Goal: Task Accomplishment & Management: Use online tool/utility

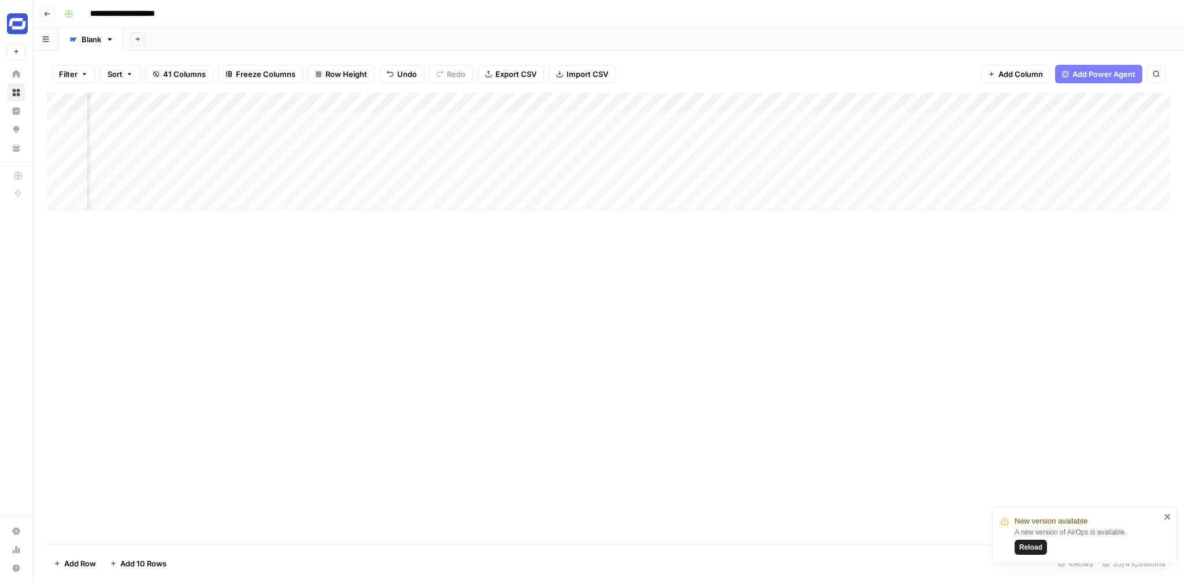
scroll to position [0, 1799]
click at [767, 161] on div "Add Column" at bounding box center [608, 151] width 1123 height 117
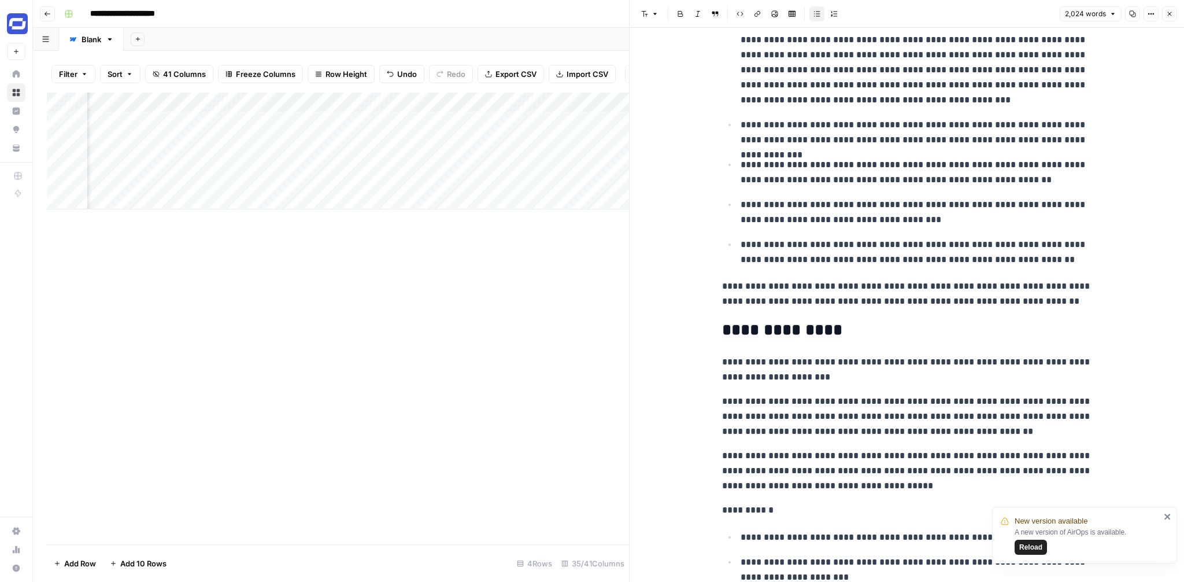
scroll to position [3805, 0]
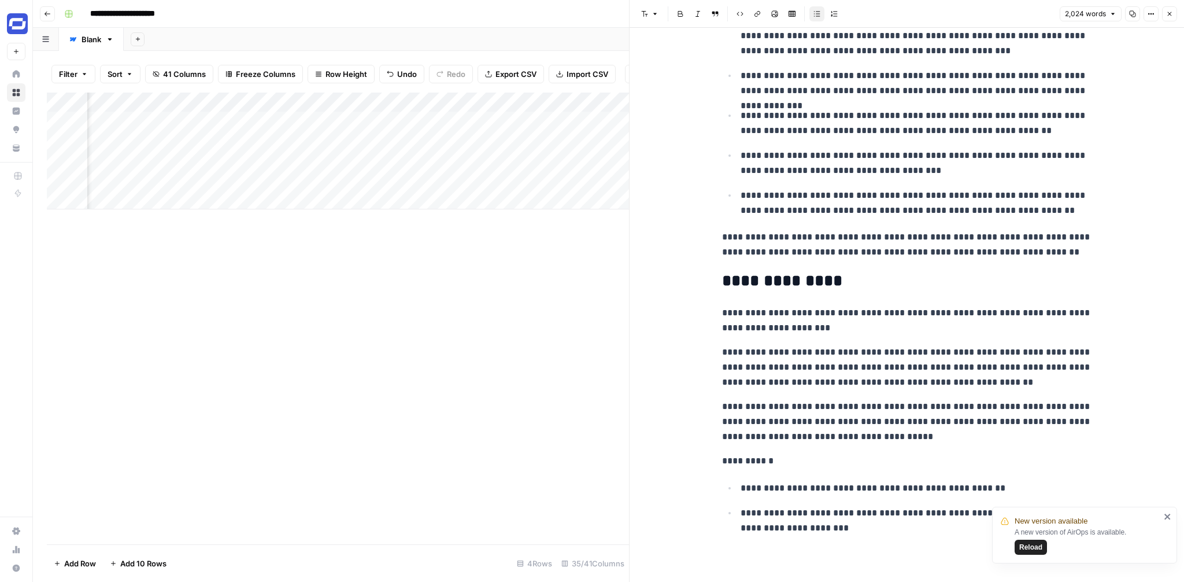
click at [1170, 13] on icon "button" at bounding box center [1169, 13] width 7 height 7
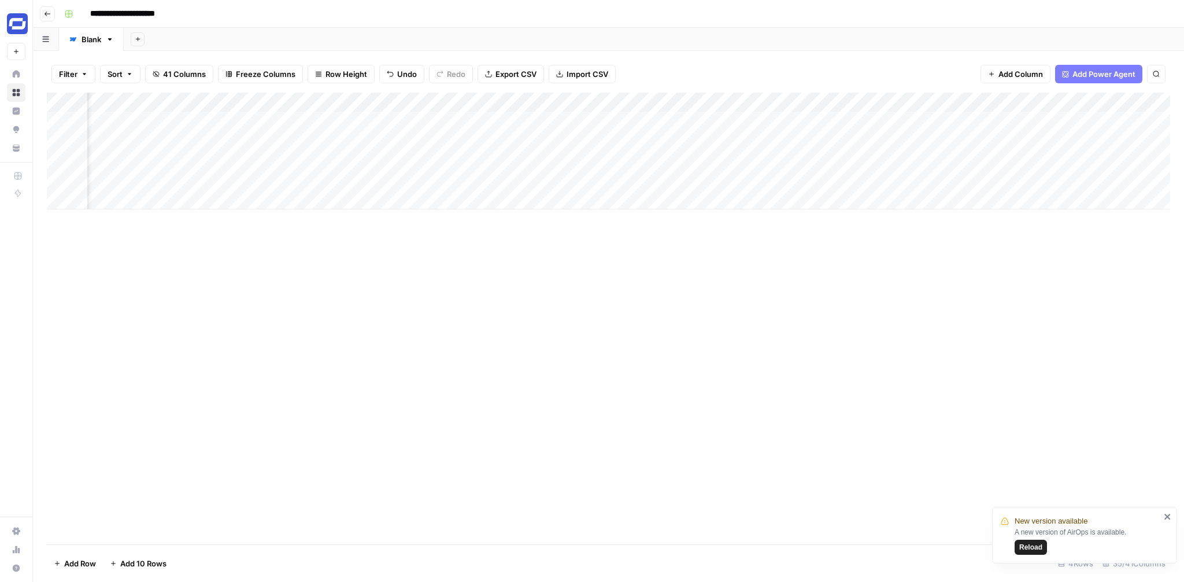
click at [651, 102] on div "Add Column" at bounding box center [608, 151] width 1123 height 117
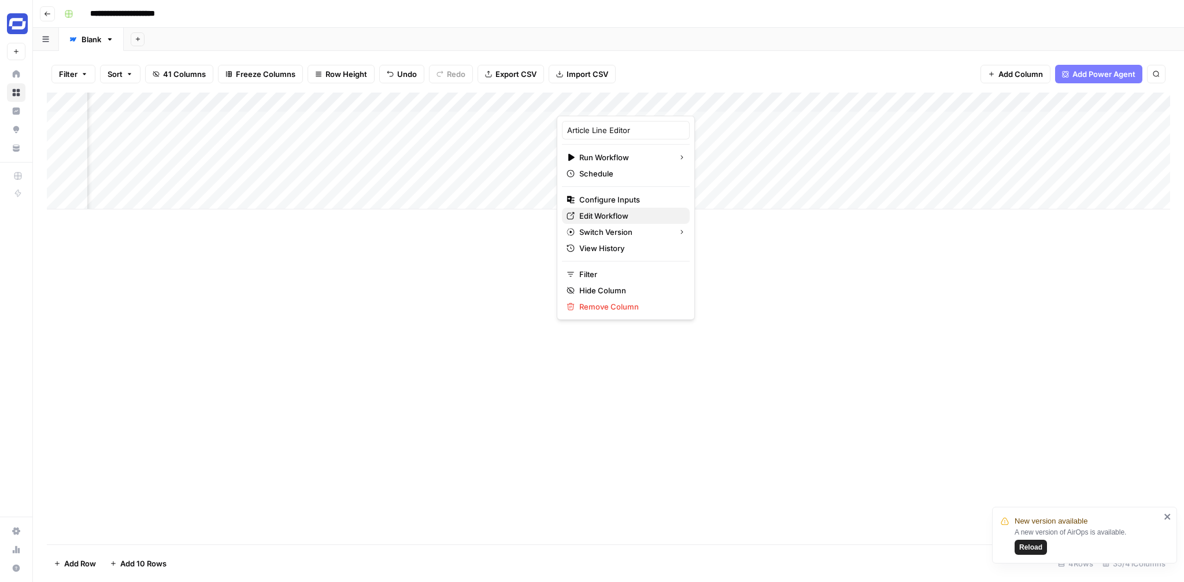
click at [611, 209] on link "Edit Workflow" at bounding box center [626, 216] width 128 height 16
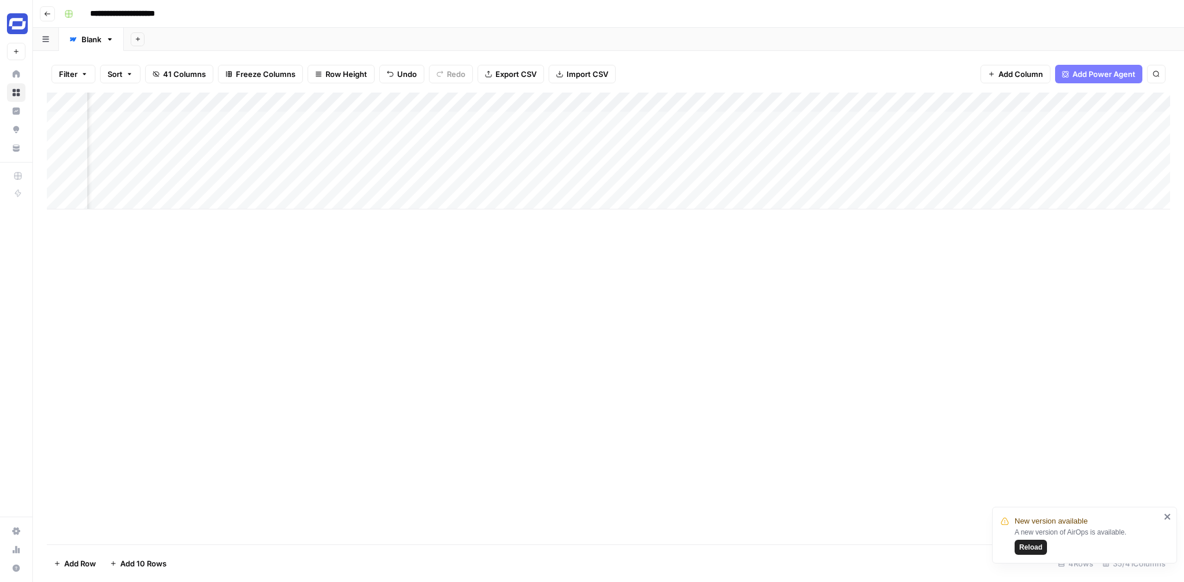
click at [651, 103] on div "Add Column" at bounding box center [608, 151] width 1123 height 117
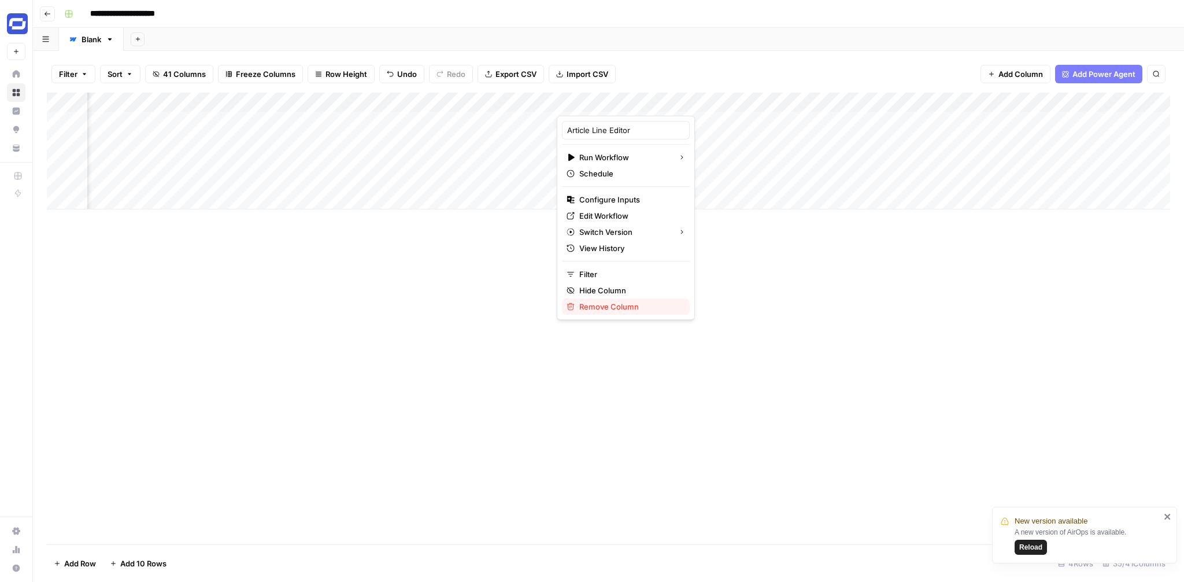
click at [605, 301] on span "Remove Column" at bounding box center [629, 307] width 101 height 12
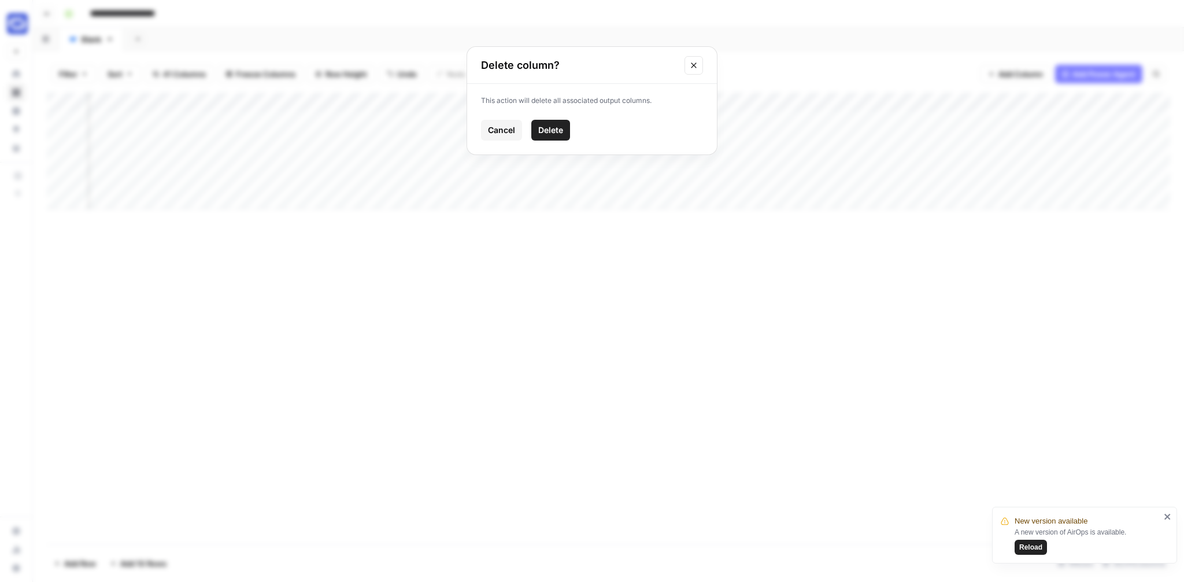
click at [560, 135] on span "Delete" at bounding box center [550, 130] width 25 height 12
click at [646, 103] on div "Add Column" at bounding box center [608, 151] width 1123 height 117
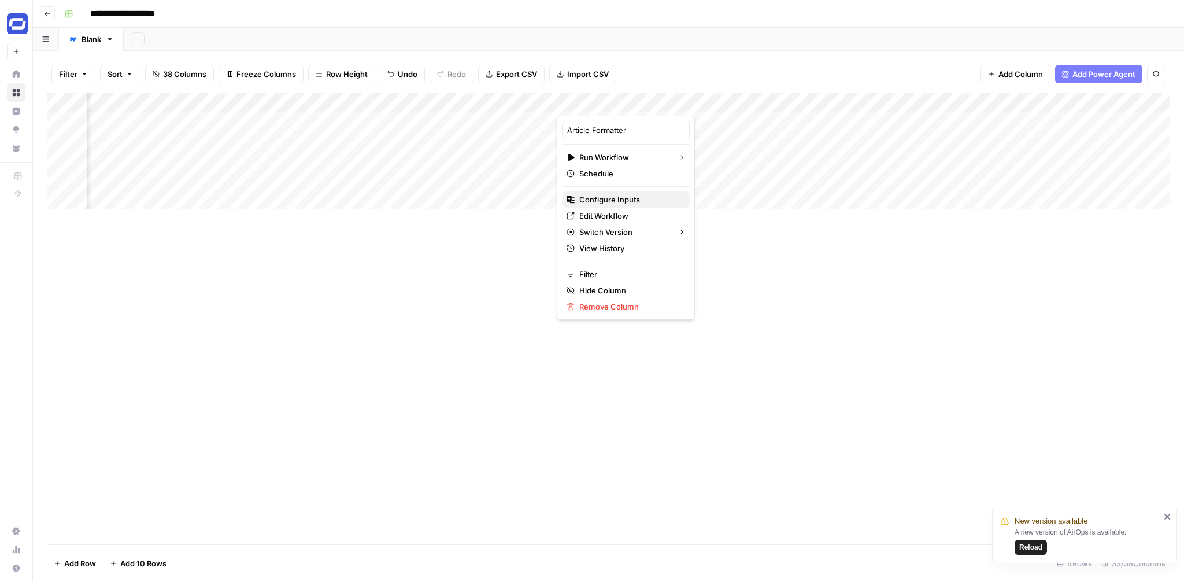
click at [630, 198] on span "Configure Inputs" at bounding box center [629, 200] width 101 height 12
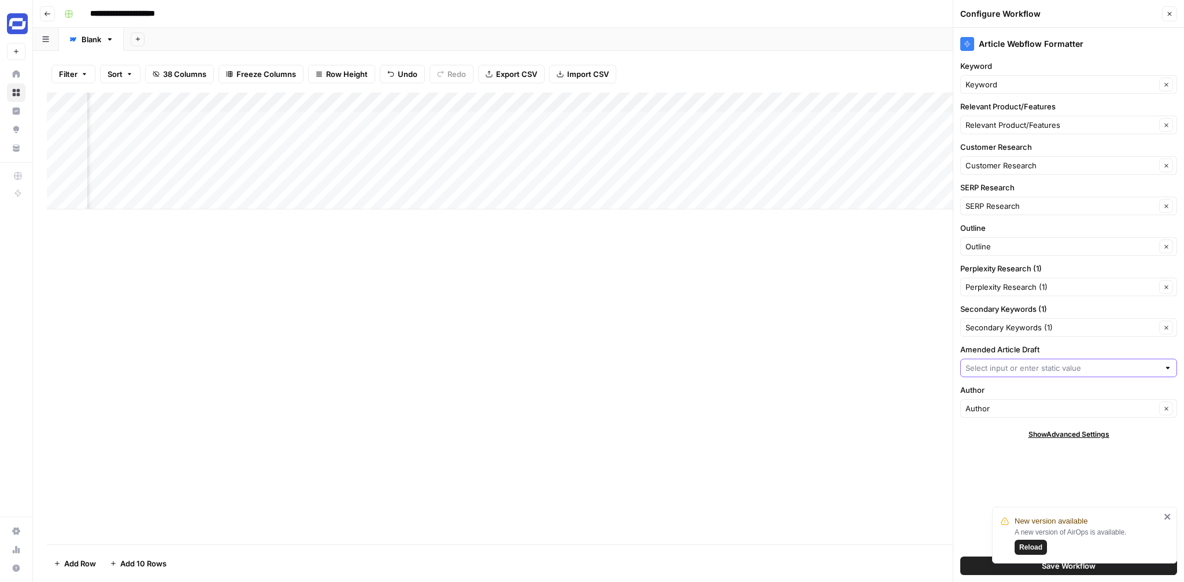
click at [1099, 367] on input "Amended Article Draft" at bounding box center [1063, 368] width 194 height 12
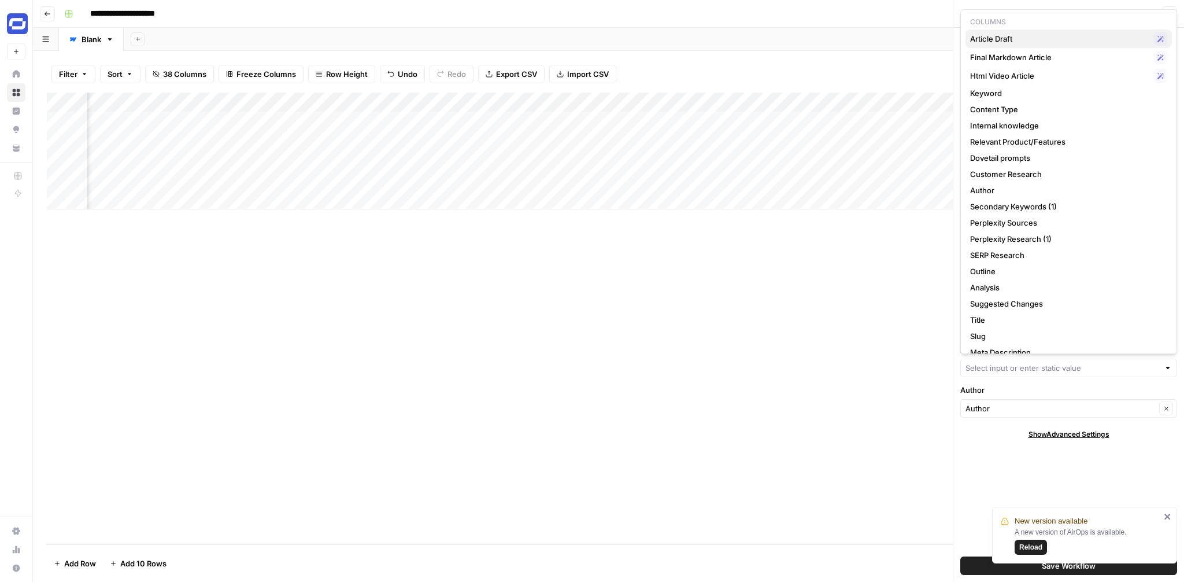
click at [1008, 36] on span "Article Draft" at bounding box center [1059, 39] width 179 height 12
type input "Article Draft"
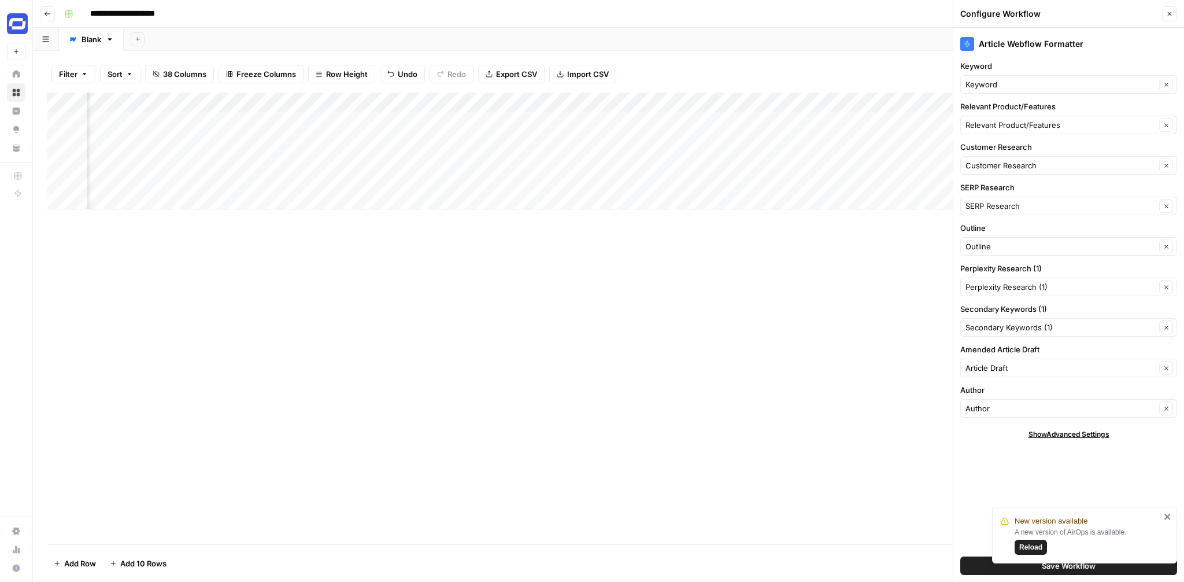
click at [1165, 516] on icon "close" at bounding box center [1168, 516] width 8 height 9
click at [1066, 560] on span "Save Workflow" at bounding box center [1069, 566] width 54 height 12
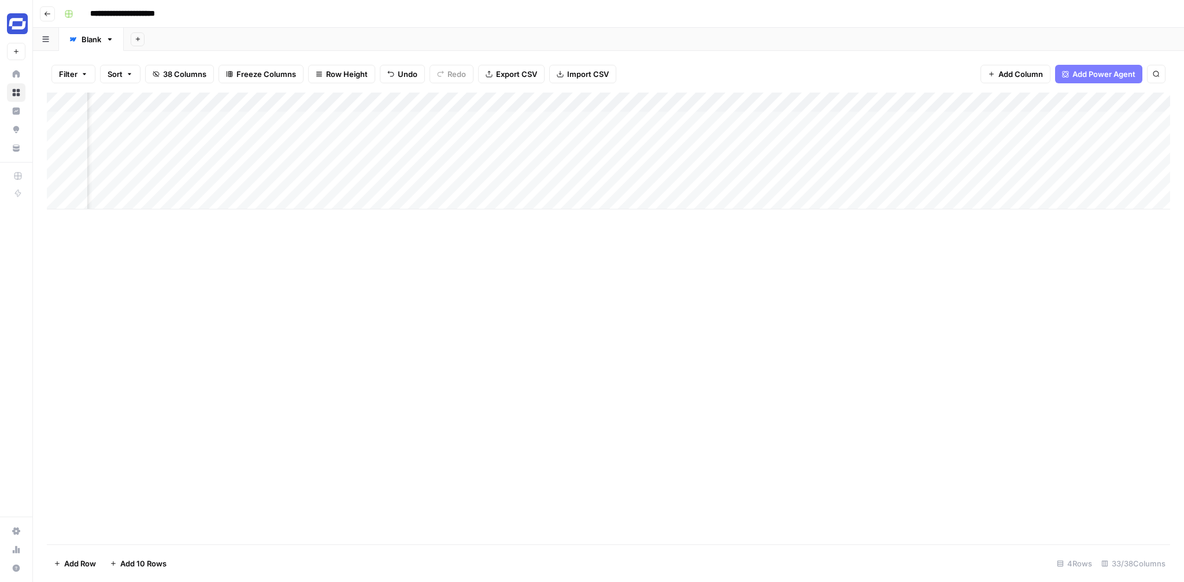
click at [613, 160] on div "Add Column" at bounding box center [608, 151] width 1123 height 117
click at [644, 161] on div "Add Column" at bounding box center [608, 151] width 1123 height 117
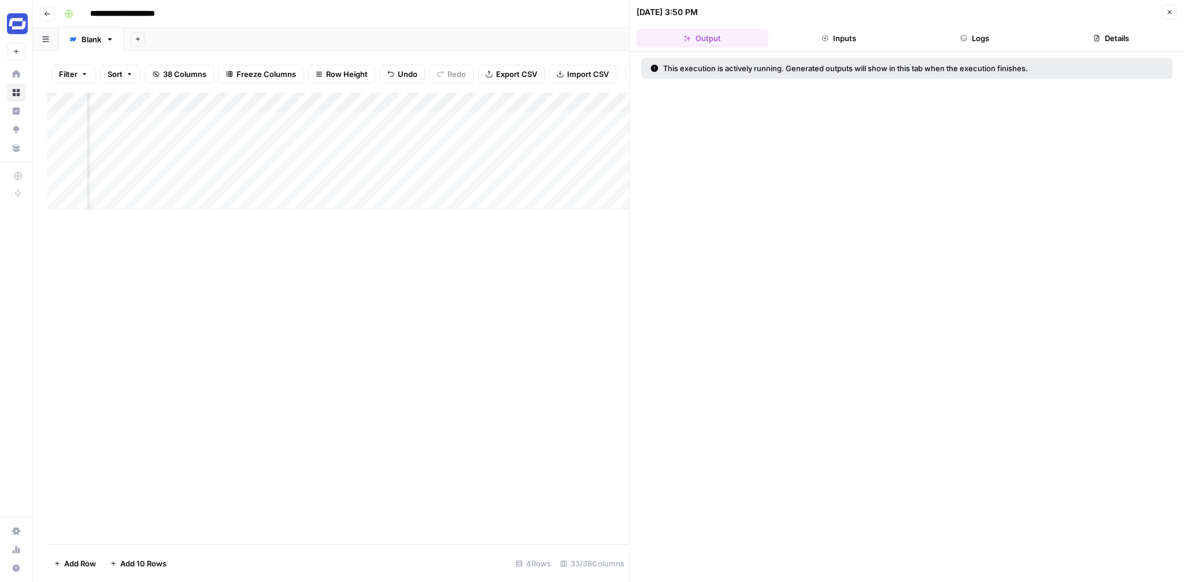
click at [984, 40] on button "Logs" at bounding box center [976, 38] width 132 height 19
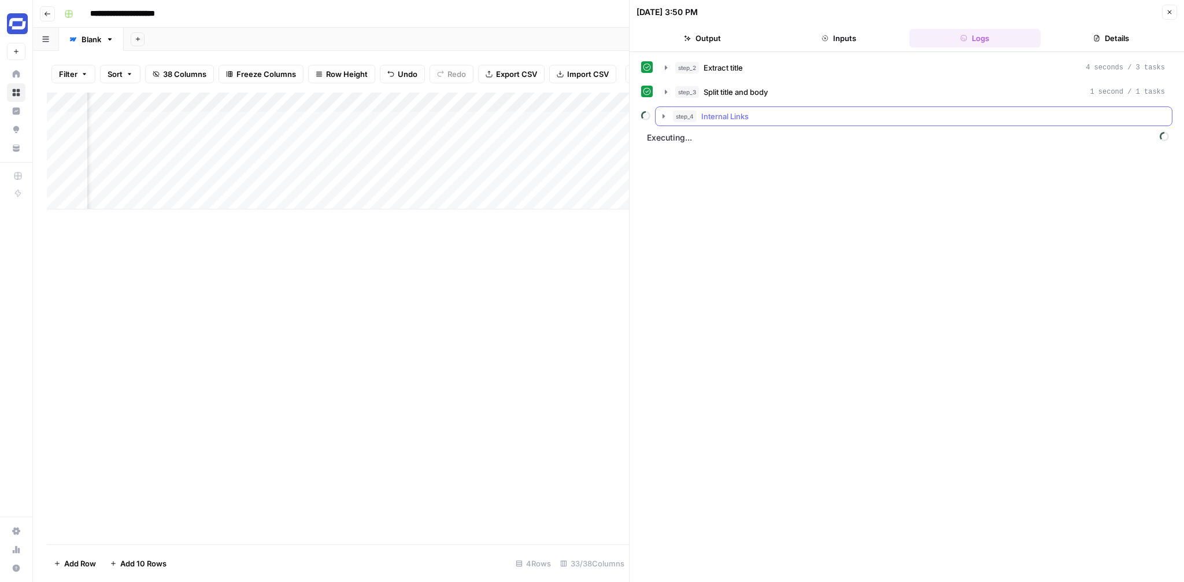
click at [667, 118] on icon "button" at bounding box center [663, 116] width 9 height 9
click at [688, 164] on icon "button" at bounding box center [689, 164] width 9 height 9
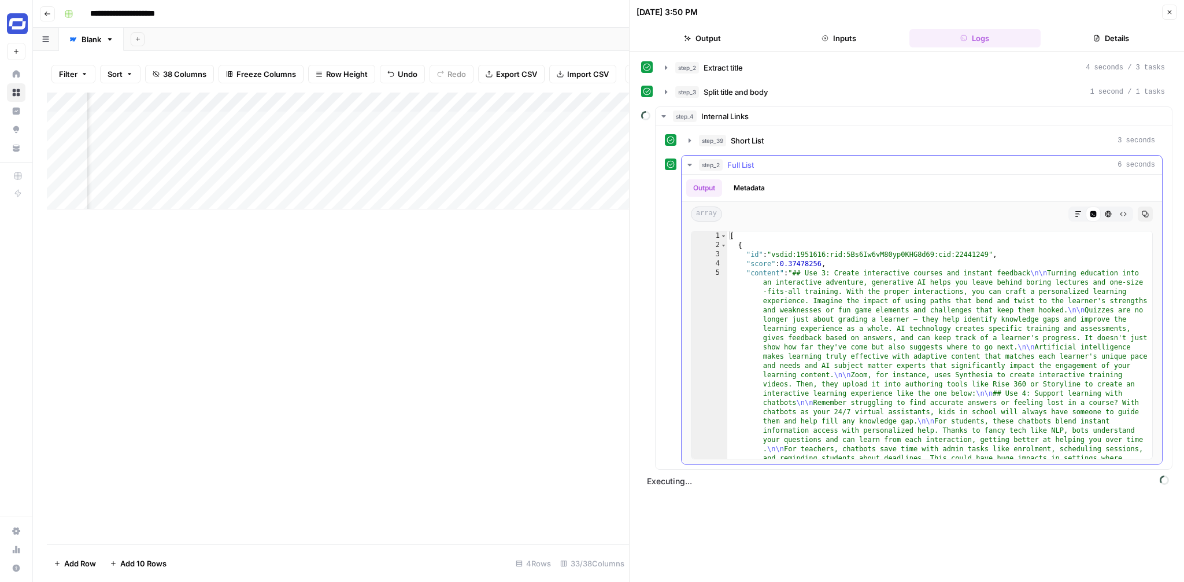
click at [688, 164] on icon "button" at bounding box center [689, 164] width 9 height 9
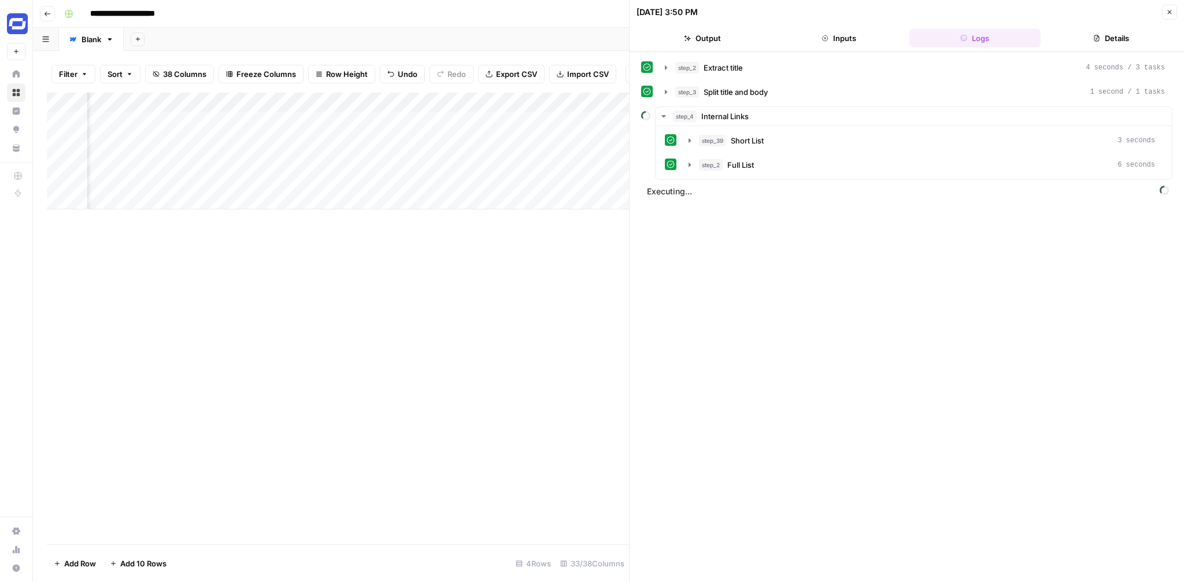
scroll to position [0, 1888]
click at [559, 103] on div "Add Column" at bounding box center [338, 151] width 582 height 117
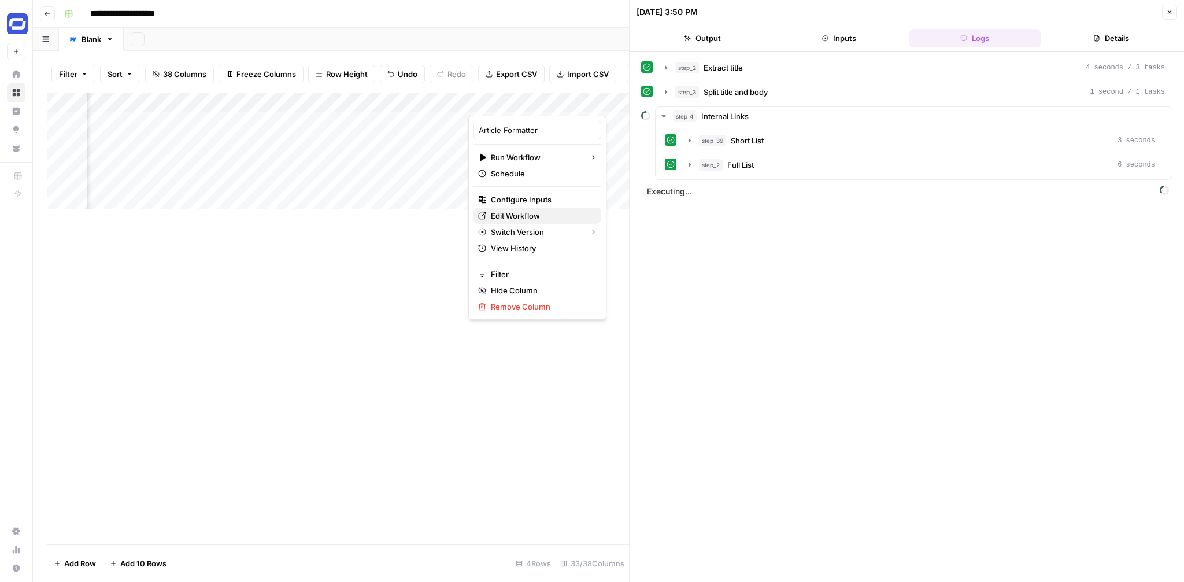
click at [525, 212] on span "Edit Workflow" at bounding box center [541, 216] width 101 height 12
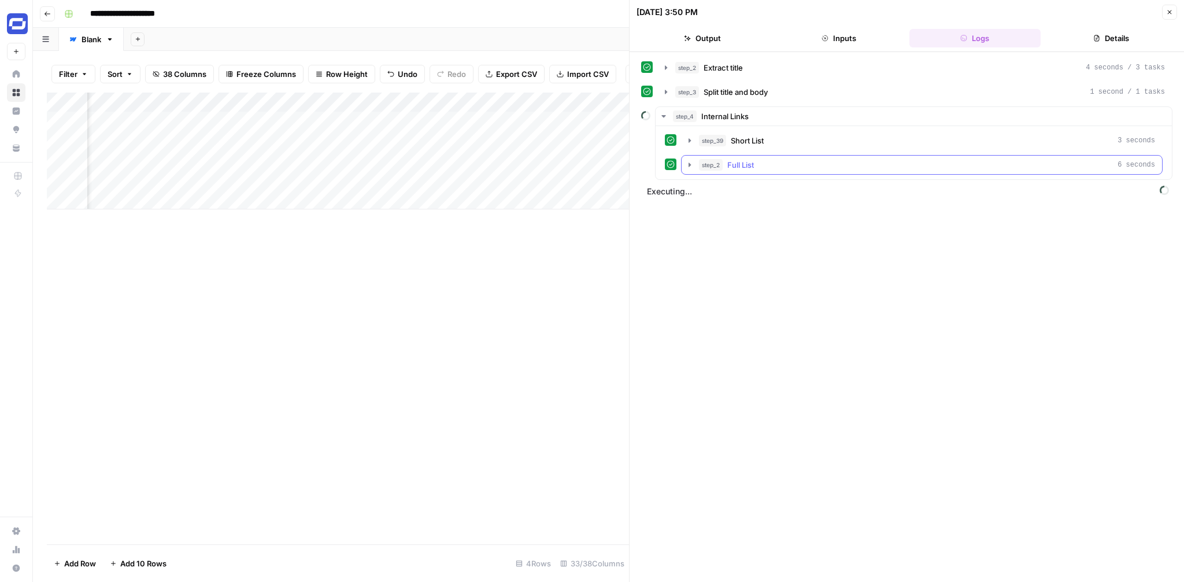
click at [690, 164] on icon "button" at bounding box center [690, 164] width 2 height 4
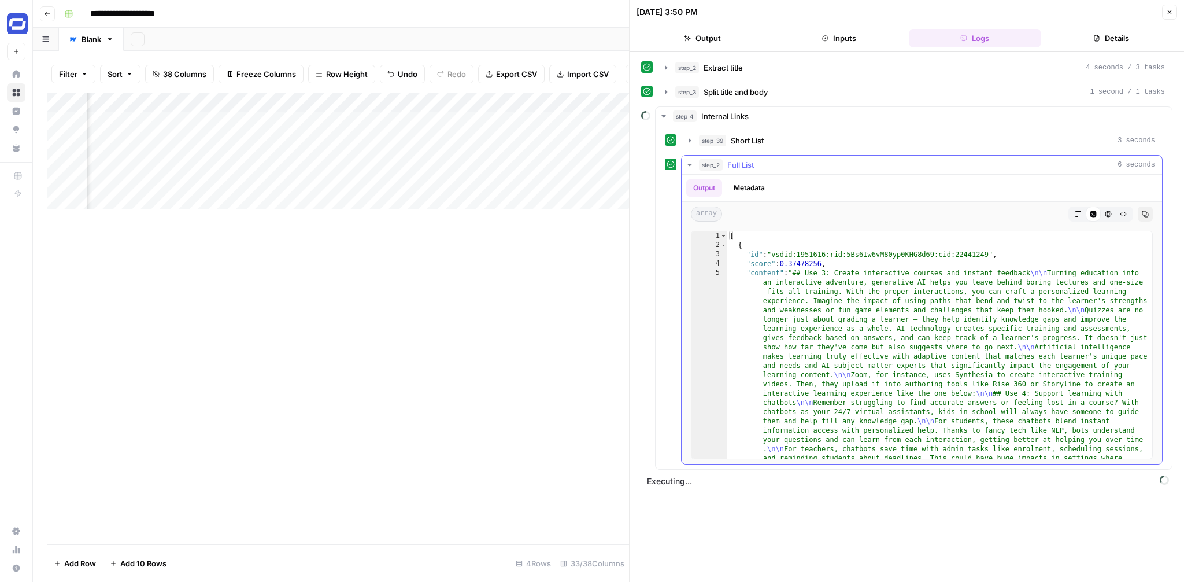
click at [690, 164] on icon "button" at bounding box center [690, 165] width 4 height 2
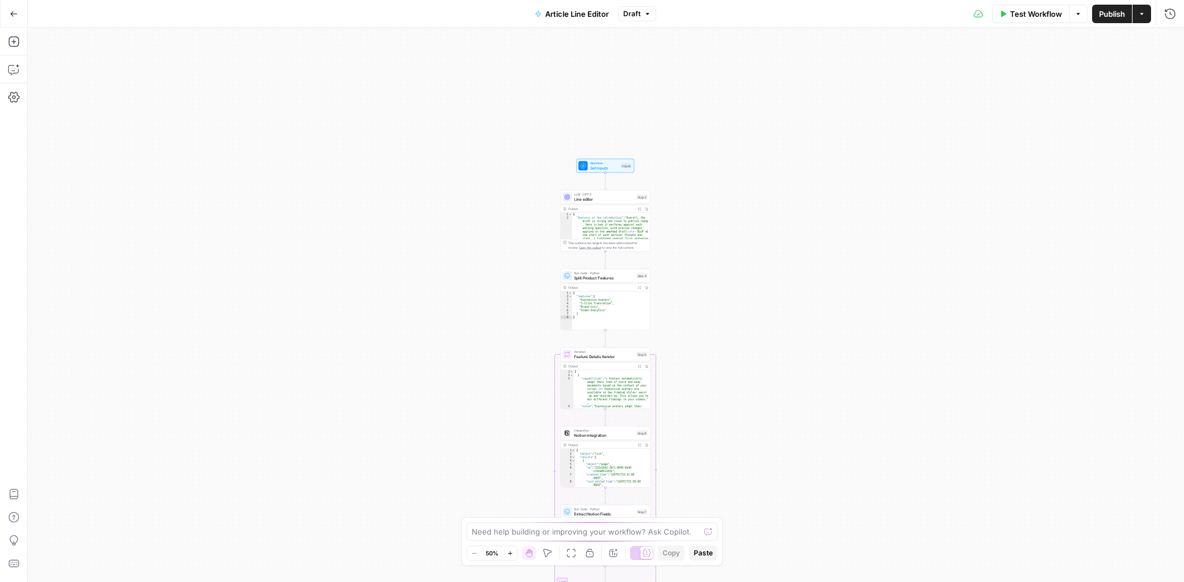
drag, startPoint x: 700, startPoint y: 153, endPoint x: 700, endPoint y: 317, distance: 163.6
click at [700, 317] on div "Workflow Set Inputs Inputs LLM · GPT-5 Line editor Step 2 Output Expand Output …" at bounding box center [606, 305] width 1156 height 554
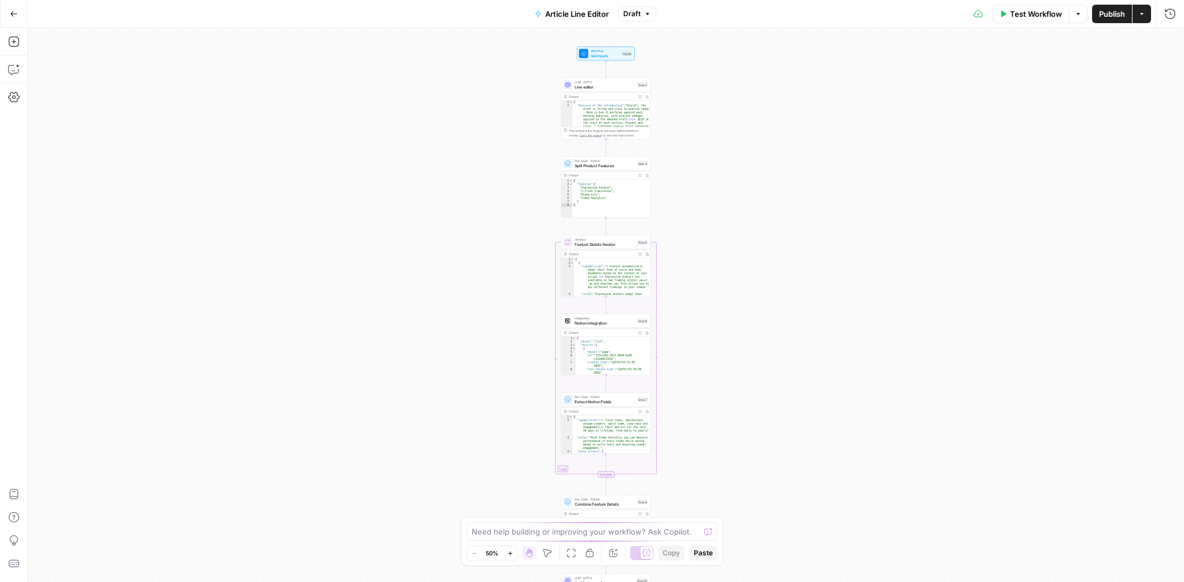
drag, startPoint x: 728, startPoint y: 269, endPoint x: 729, endPoint y: 157, distance: 112.2
click at [729, 157] on div "Workflow Set Inputs Inputs LLM · GPT-5 Line editor Step 2 Output Expand Output …" at bounding box center [606, 305] width 1156 height 554
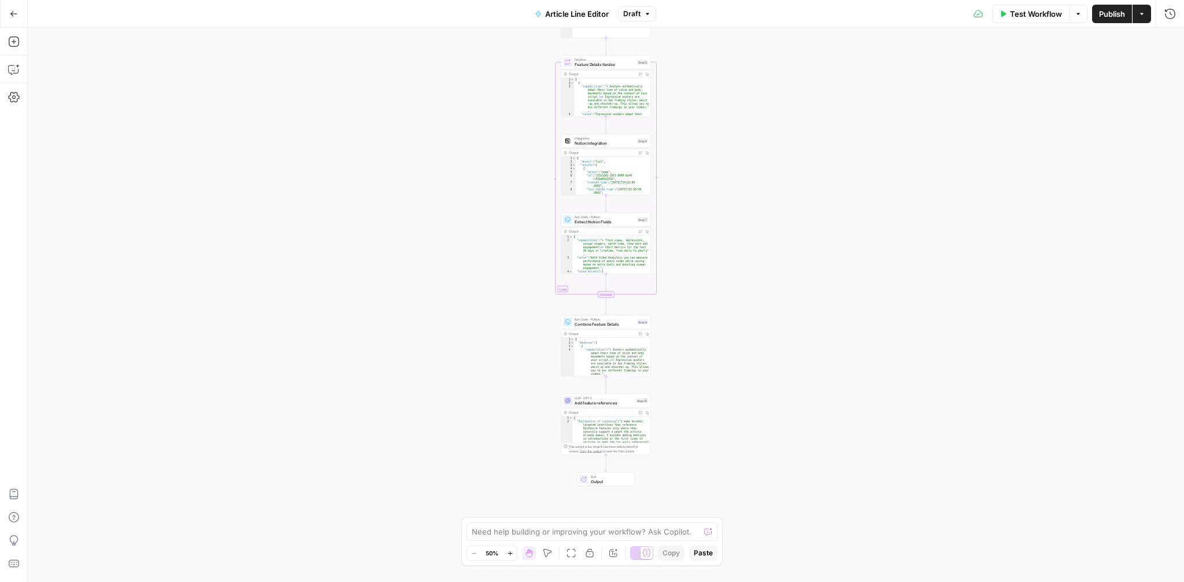
drag, startPoint x: 721, startPoint y: 332, endPoint x: 721, endPoint y: 152, distance: 179.8
click at [721, 152] on div "Workflow Set Inputs Inputs LLM · GPT-5 Line editor Step 2 Output Expand Output …" at bounding box center [606, 305] width 1156 height 554
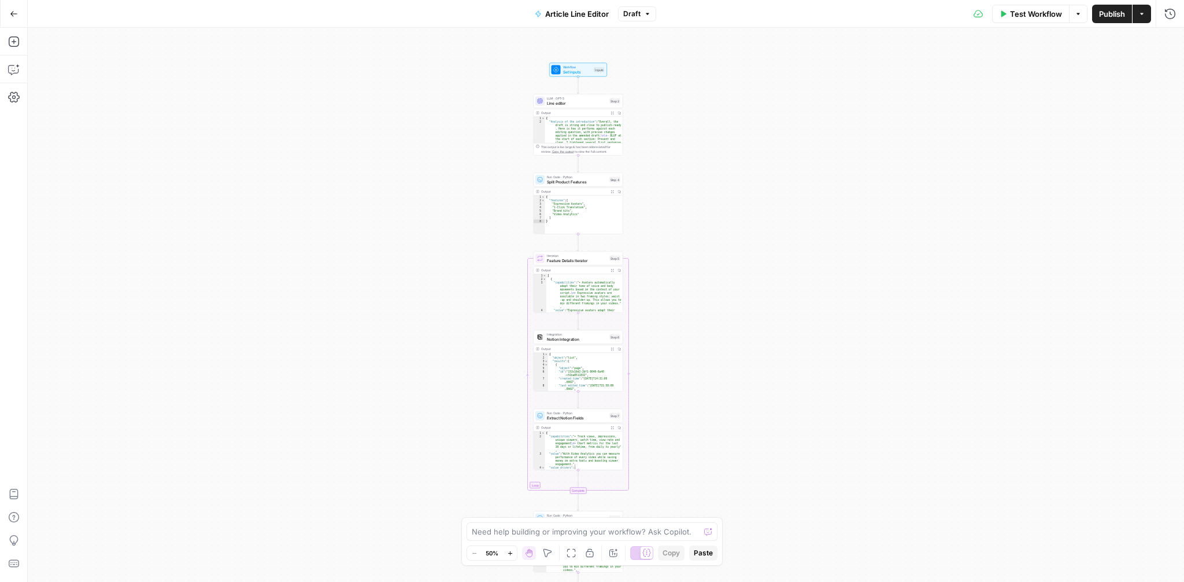
drag, startPoint x: 694, startPoint y: 293, endPoint x: 665, endPoint y: 498, distance: 206.8
click at [666, 498] on div "Workflow Set Inputs Inputs LLM · GPT-5 Line editor Step 2 Output Expand Output …" at bounding box center [606, 305] width 1156 height 554
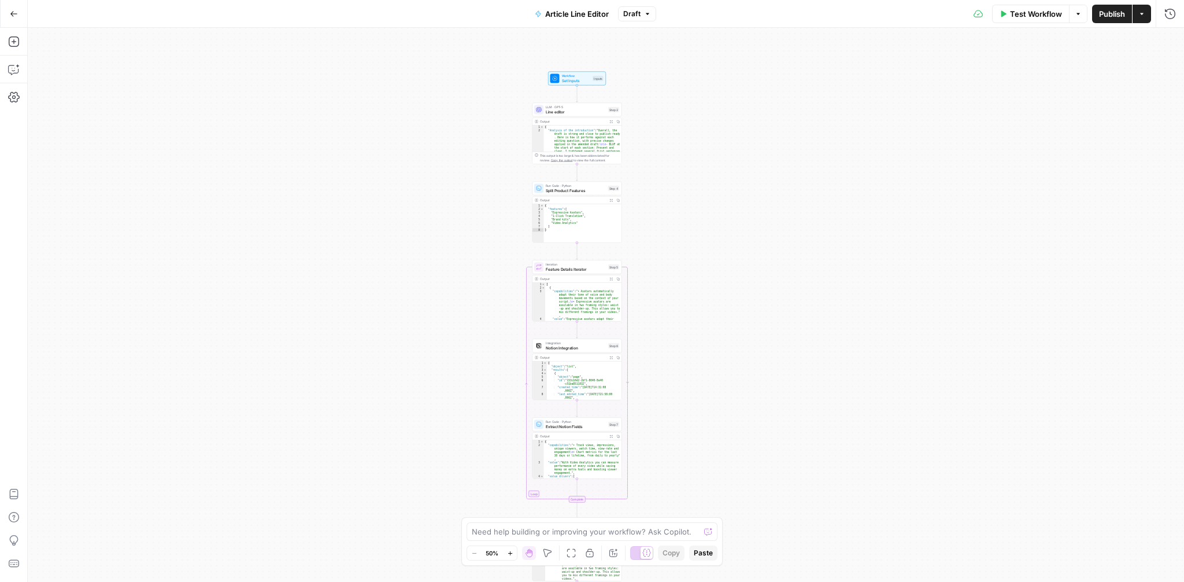
click at [580, 16] on span "Article Line Editor" at bounding box center [577, 14] width 64 height 12
click at [156, 89] on input "Article Line Editor" at bounding box center [136, 87] width 192 height 12
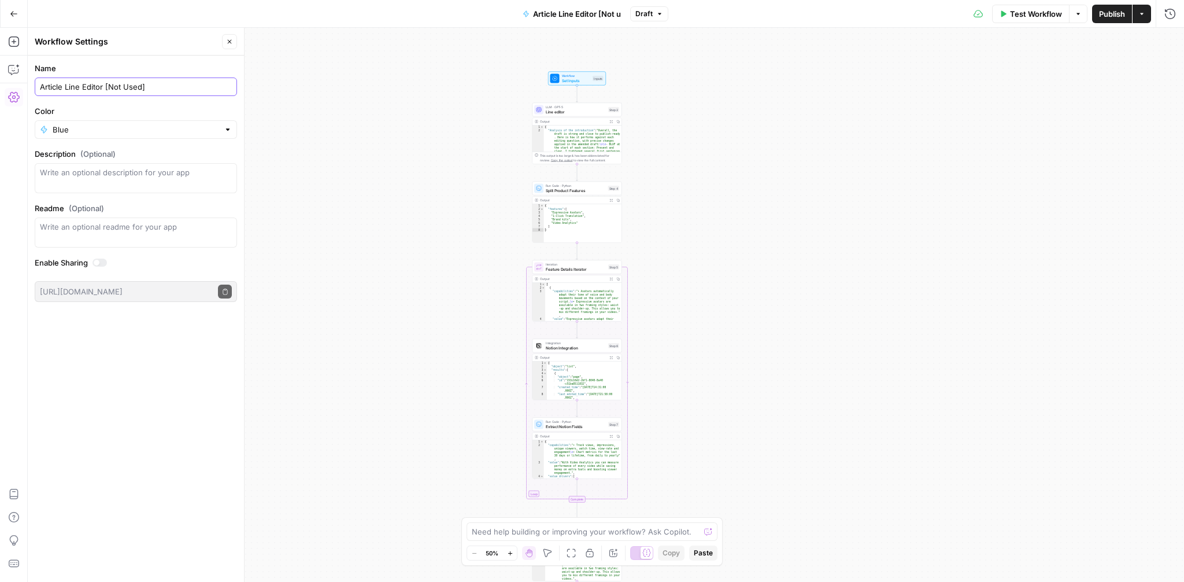
type input "Article Line Editor [Not Used]"
click at [963, 107] on div "Workflow Set Inputs Inputs LLM · GPT-5 Line editor Step 2 Output Expand Output …" at bounding box center [606, 305] width 1156 height 554
click at [1099, 15] on span "Publish" at bounding box center [1112, 14] width 26 height 12
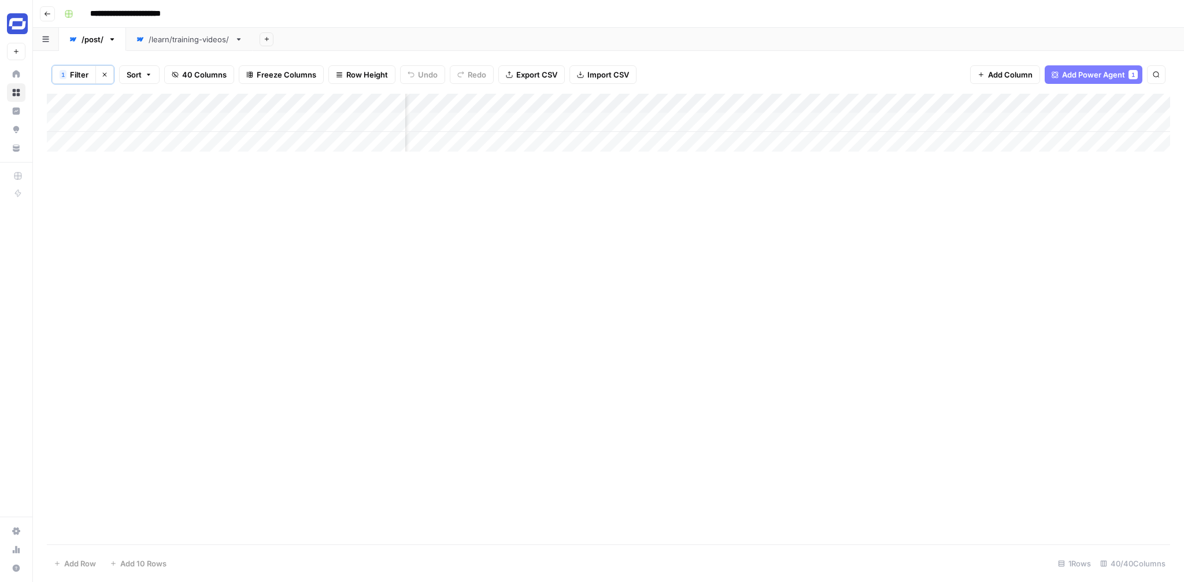
scroll to position [0, 4143]
click at [767, 105] on div "Add Column" at bounding box center [608, 123] width 1123 height 58
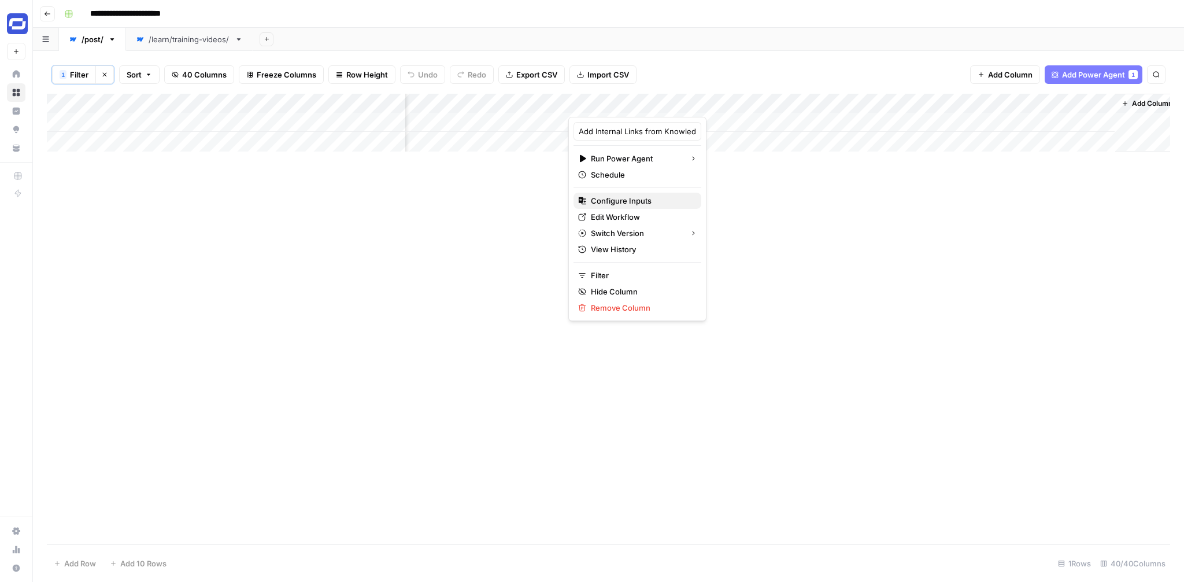
click at [628, 198] on span "Configure Inputs" at bounding box center [641, 201] width 101 height 12
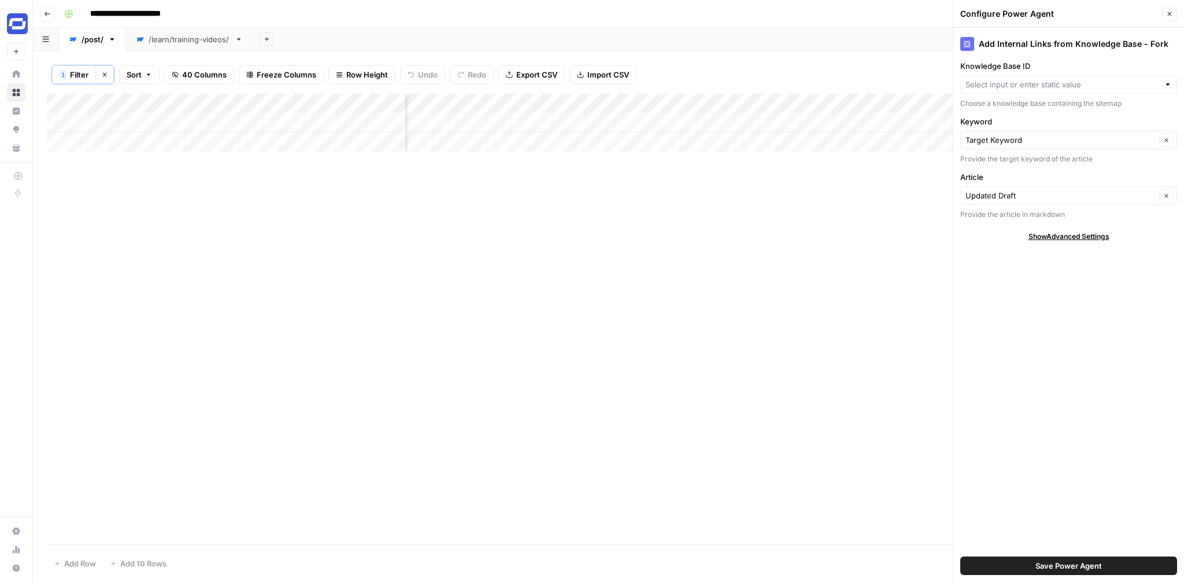
type input "Synthesia Sitemap"
click at [1172, 17] on icon "button" at bounding box center [1169, 13] width 7 height 7
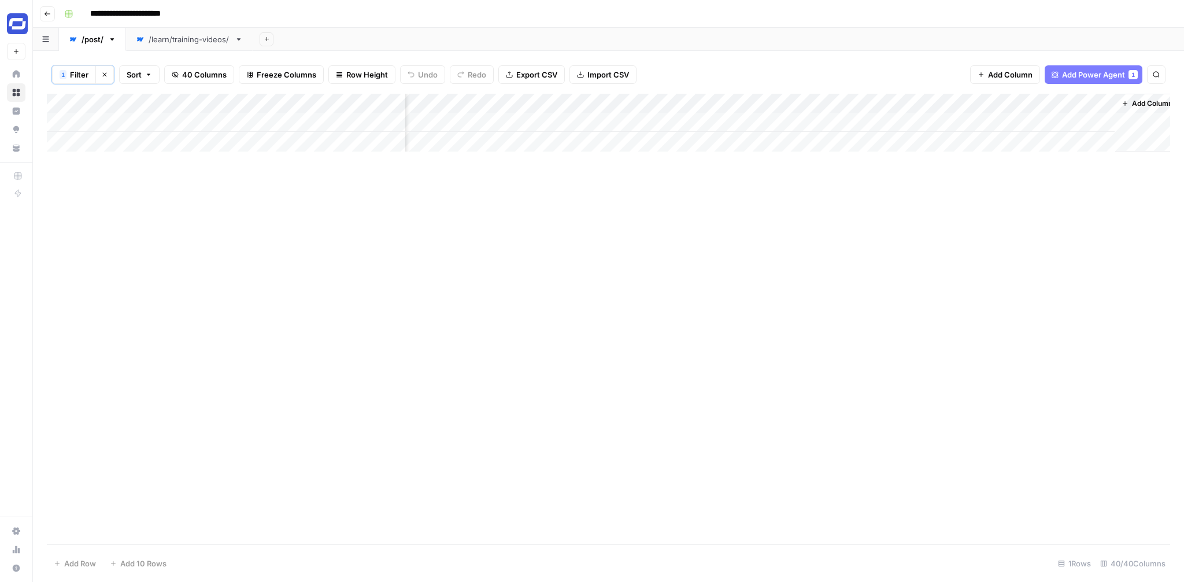
click at [768, 105] on div "Add Column" at bounding box center [608, 123] width 1123 height 58
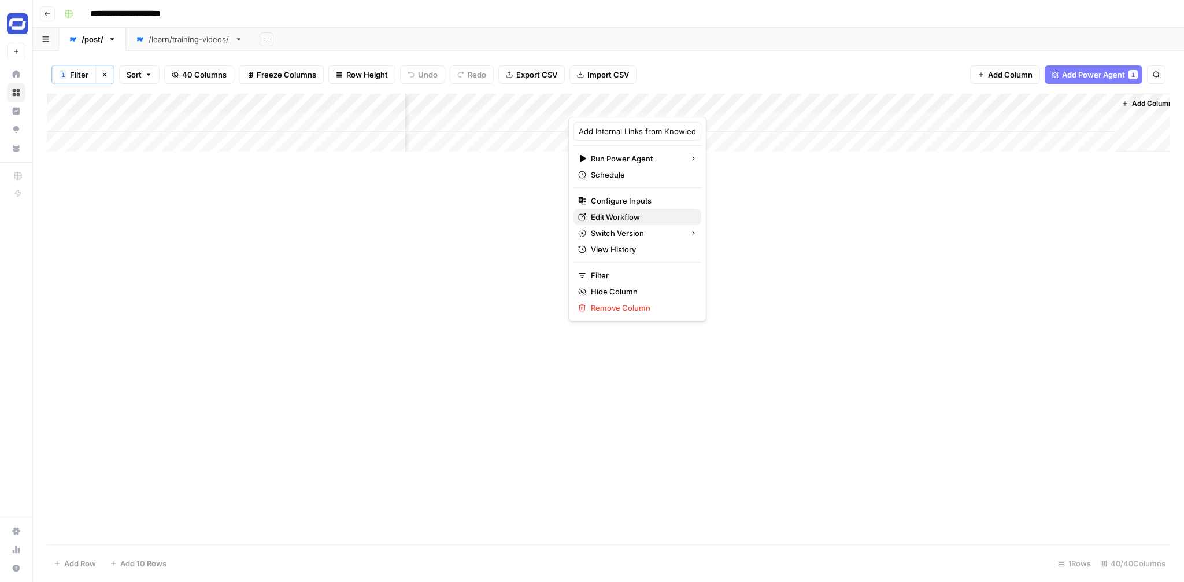
click at [632, 211] on span "Edit Workflow" at bounding box center [641, 217] width 101 height 12
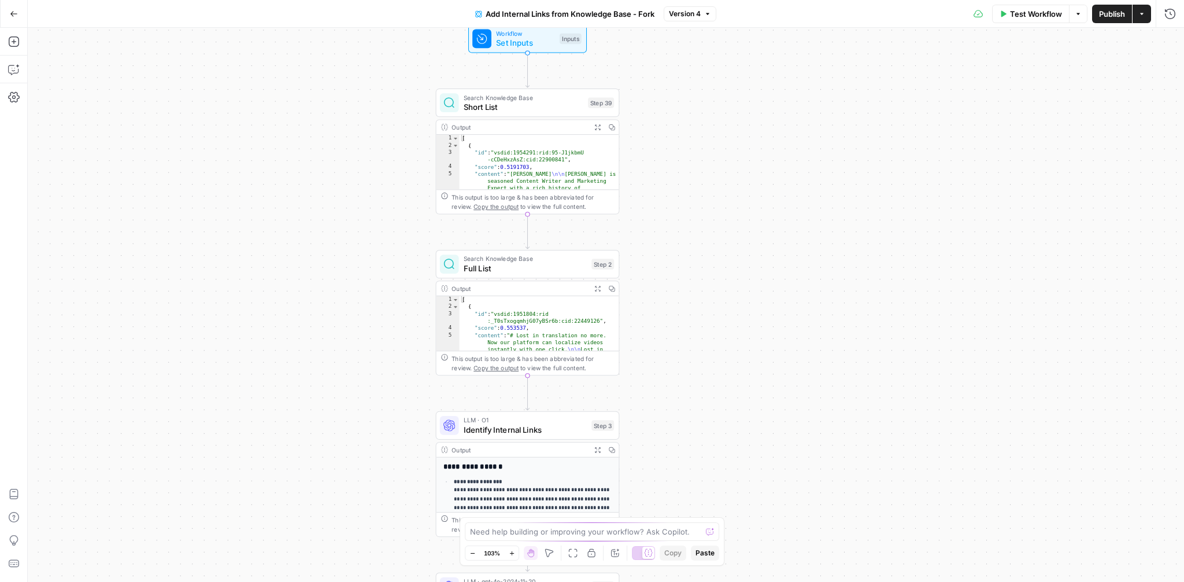
drag, startPoint x: 721, startPoint y: 121, endPoint x: 758, endPoint y: 172, distance: 62.5
click at [758, 172] on div "Workflow Set Inputs Inputs Search Knowledge Base Short List Step 39 Output Expa…" at bounding box center [606, 305] width 1156 height 554
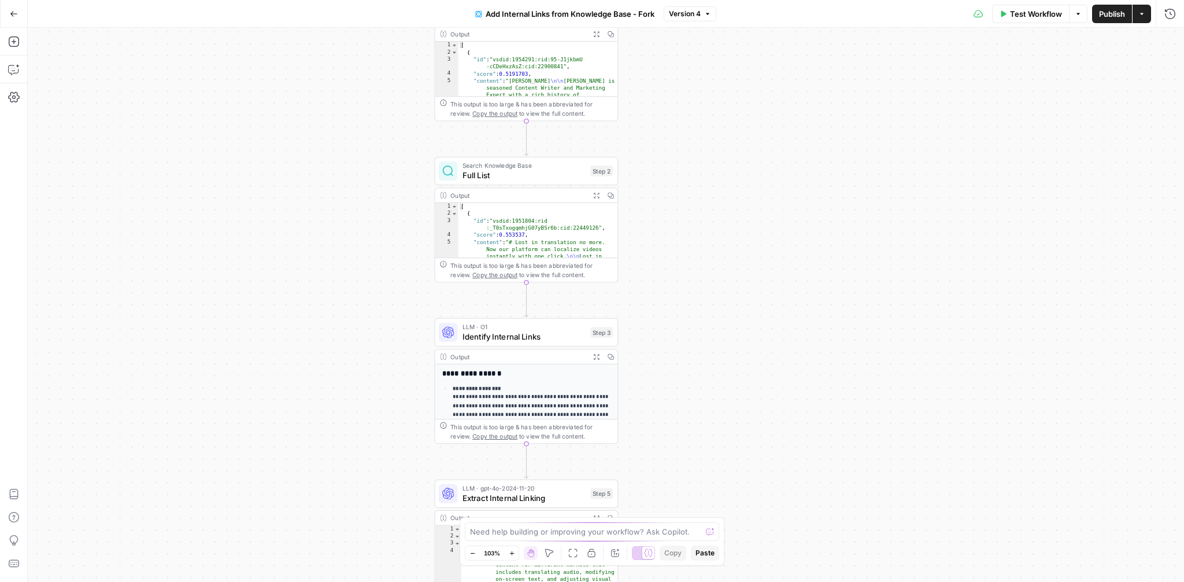
drag, startPoint x: 758, startPoint y: 172, endPoint x: 756, endPoint y: 78, distance: 93.7
click at [756, 78] on div "Workflow Set Inputs Inputs Search Knowledge Base Short List Step 39 Output Expa…" at bounding box center [606, 305] width 1156 height 554
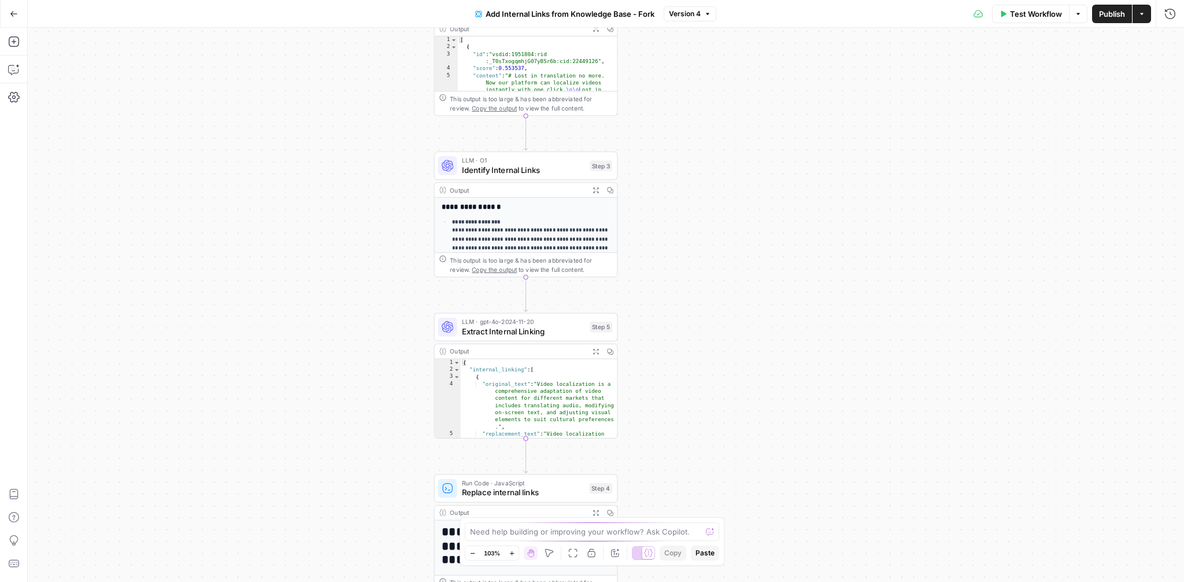
drag, startPoint x: 762, startPoint y: 280, endPoint x: 762, endPoint y: 113, distance: 167.7
click at [762, 113] on div "Workflow Set Inputs Inputs Search Knowledge Base Short List Step 39 Output Expa…" at bounding box center [606, 305] width 1156 height 554
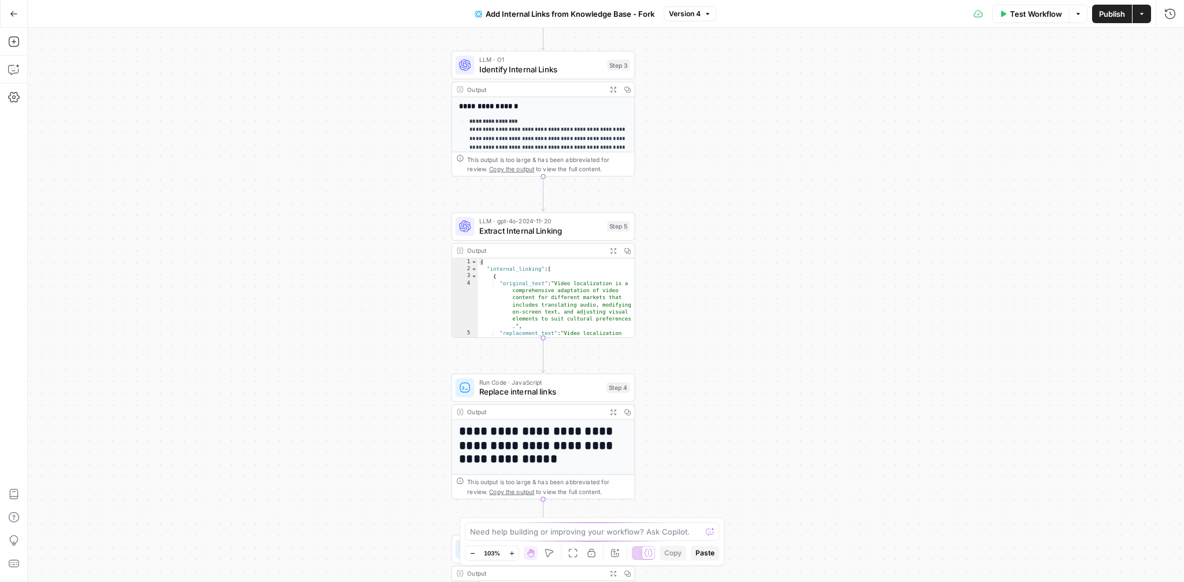
drag, startPoint x: 733, startPoint y: 234, endPoint x: 750, endPoint y: 135, distance: 100.4
click at [750, 135] on div "Workflow Set Inputs Inputs Search Knowledge Base Short List Step 39 Output Expa…" at bounding box center [606, 305] width 1156 height 554
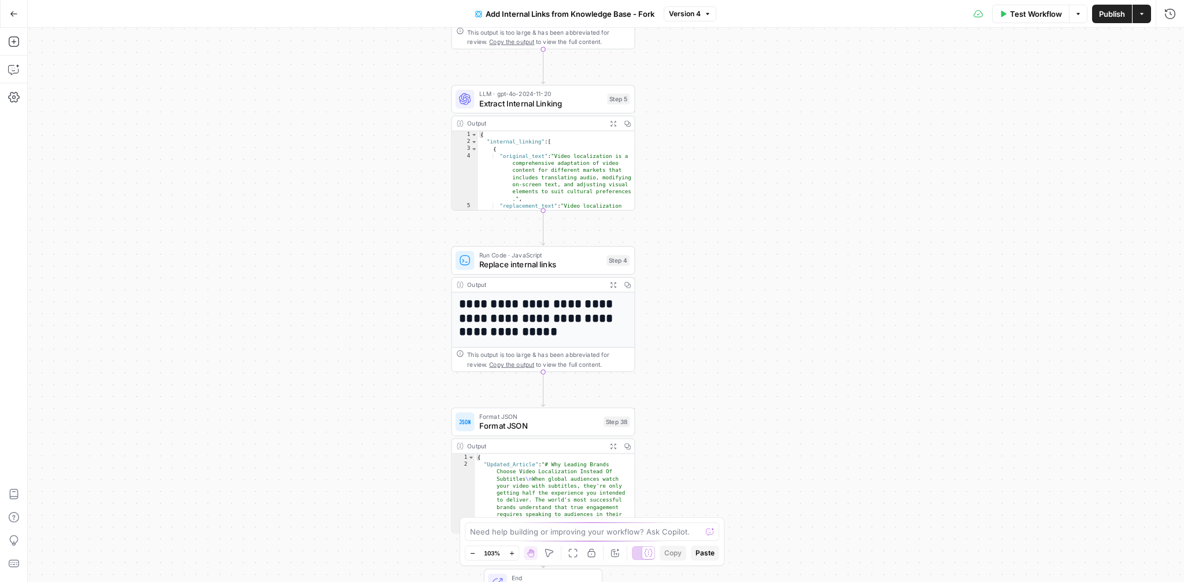
drag, startPoint x: 740, startPoint y: 254, endPoint x: 740, endPoint y: 121, distance: 133.0
click at [740, 121] on div "Workflow Set Inputs Inputs Search Knowledge Base Short List Step 39 Output Expa…" at bounding box center [606, 305] width 1156 height 554
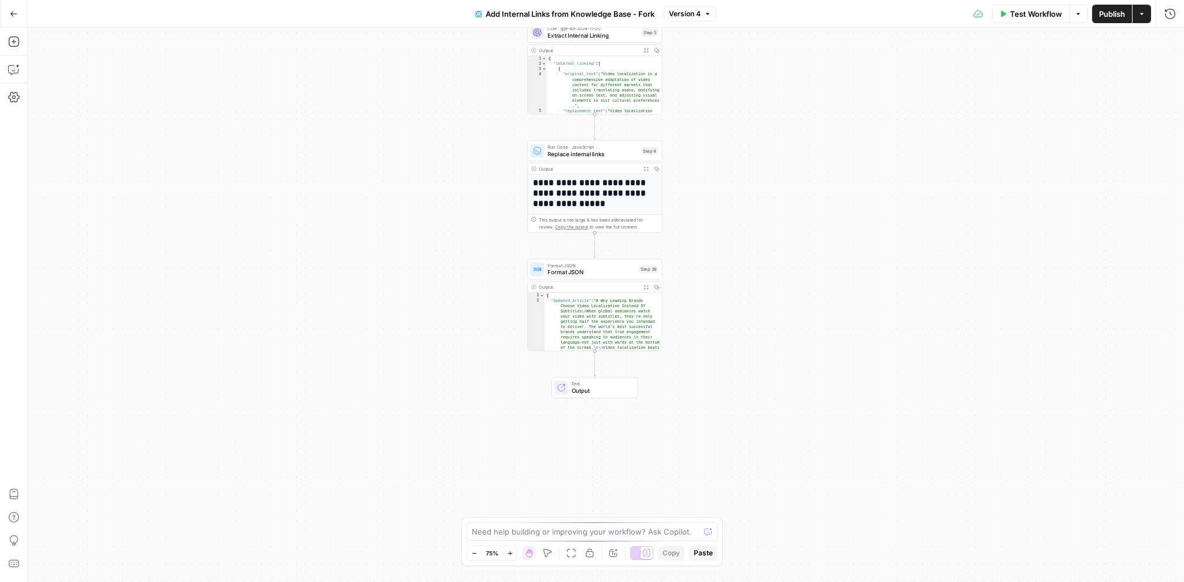
drag, startPoint x: 736, startPoint y: 316, endPoint x: 735, endPoint y: 219, distance: 97.1
click at [736, 219] on div "Workflow Set Inputs Inputs Search Knowledge Base Short List Step 39 Output Expa…" at bounding box center [606, 305] width 1156 height 554
click at [618, 271] on span "Format JSON" at bounding box center [592, 272] width 88 height 9
click at [1171, 38] on icon "button" at bounding box center [1169, 41] width 7 height 7
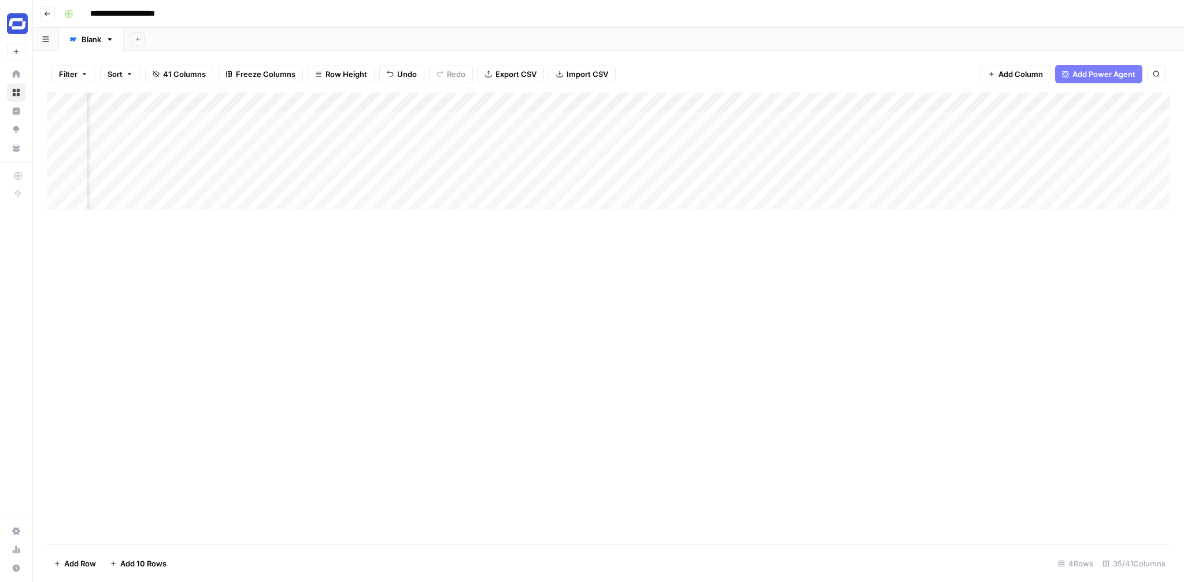
scroll to position [0, 3218]
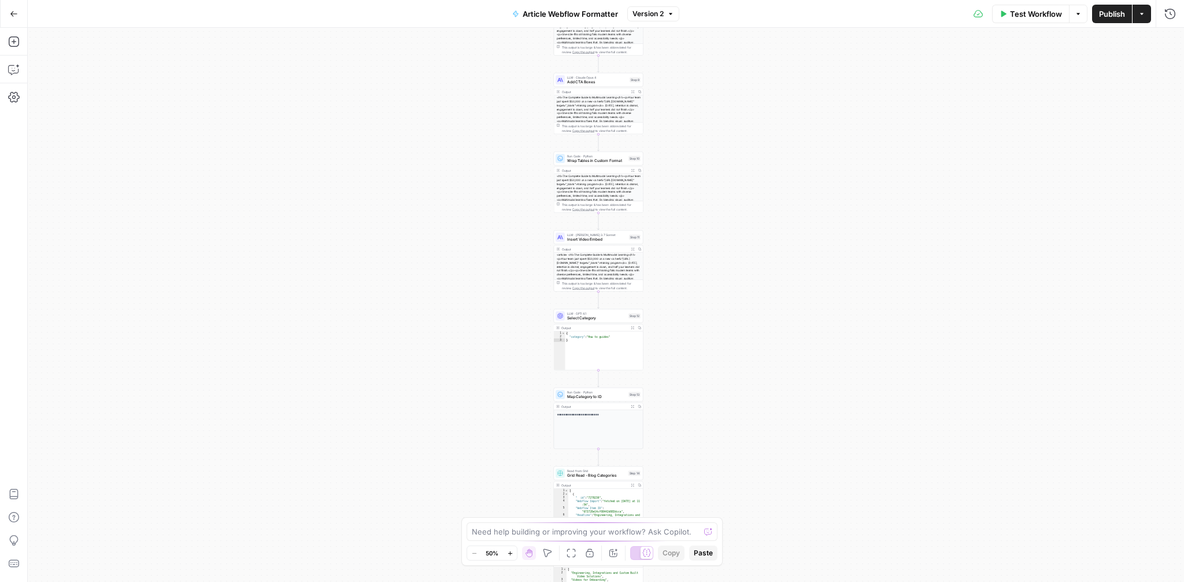
drag, startPoint x: 757, startPoint y: 127, endPoint x: 749, endPoint y: 436, distance: 309.5
click at [749, 436] on div "Workflow Set Inputs Inputs LLM · GPT-4o Extract title Step 2 Output Expand Outp…" at bounding box center [606, 305] width 1156 height 554
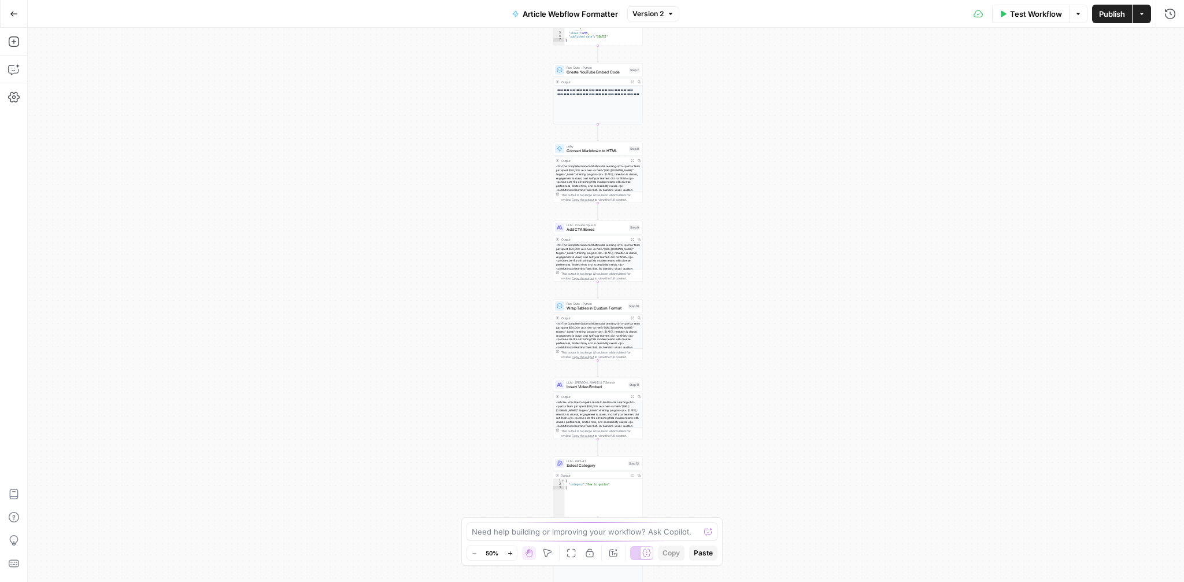
drag, startPoint x: 730, startPoint y: 131, endPoint x: 730, endPoint y: 369, distance: 238.8
click at [730, 369] on div "Workflow Set Inputs Inputs LLM · GPT-4o Extract title Step 2 Output Expand Outp…" at bounding box center [606, 305] width 1156 height 554
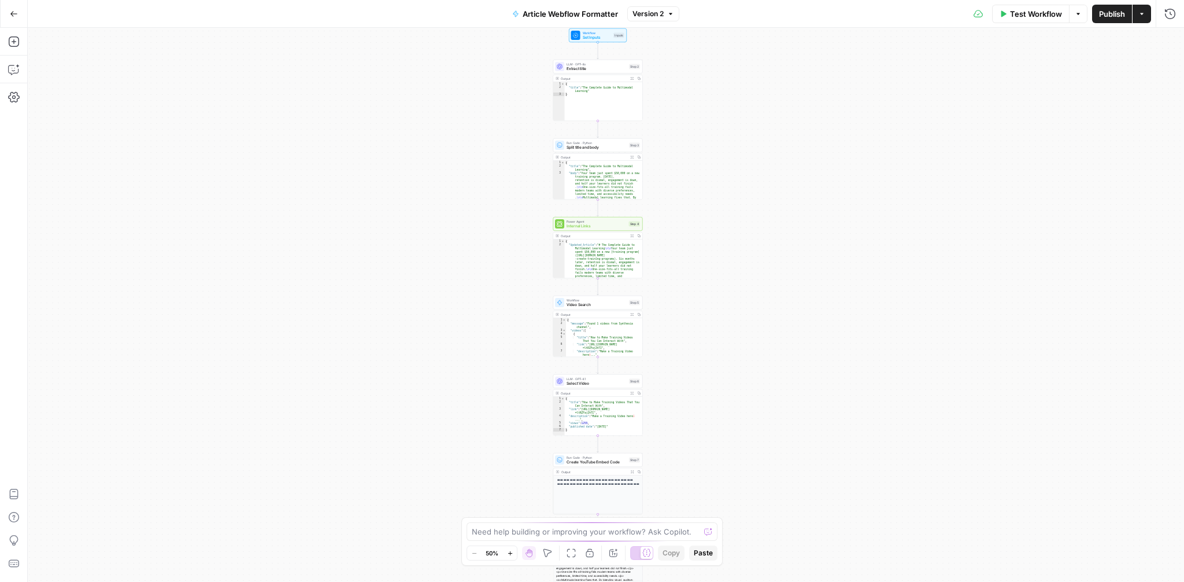
drag, startPoint x: 744, startPoint y: 110, endPoint x: 744, endPoint y: 409, distance: 298.9
click at [744, 409] on div "Workflow Set Inputs Inputs LLM · GPT-4o Extract title Step 2 Output Expand Outp…" at bounding box center [606, 305] width 1156 height 554
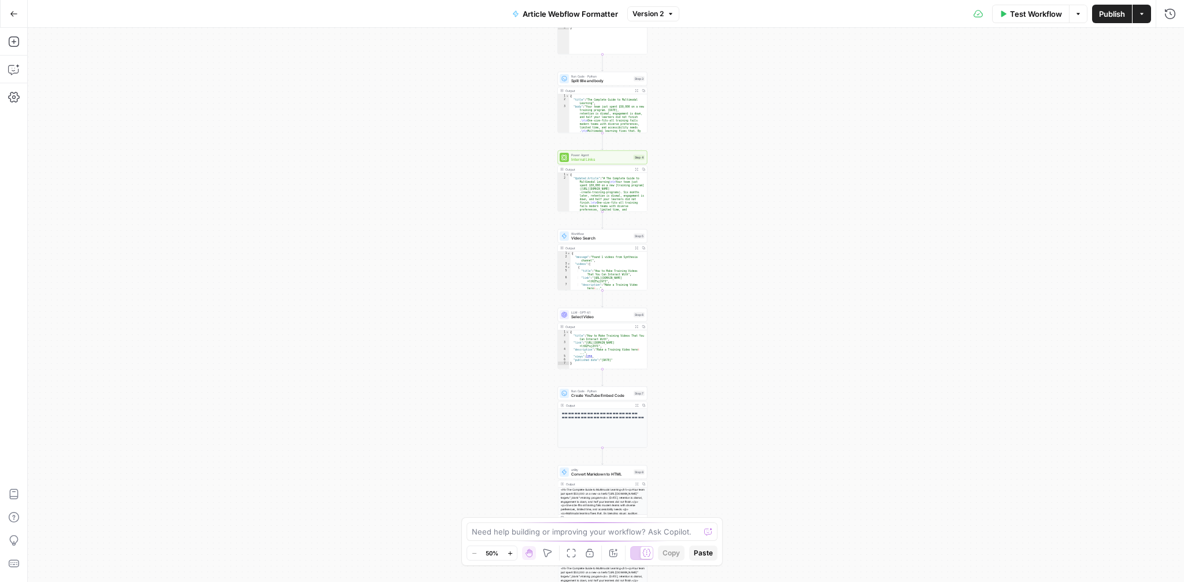
drag, startPoint x: 762, startPoint y: 178, endPoint x: 768, endPoint y: 99, distance: 79.5
click at [768, 99] on div "Workflow Set Inputs Inputs LLM · GPT-4o Extract title Step 2 Output Expand Outp…" at bounding box center [606, 305] width 1156 height 554
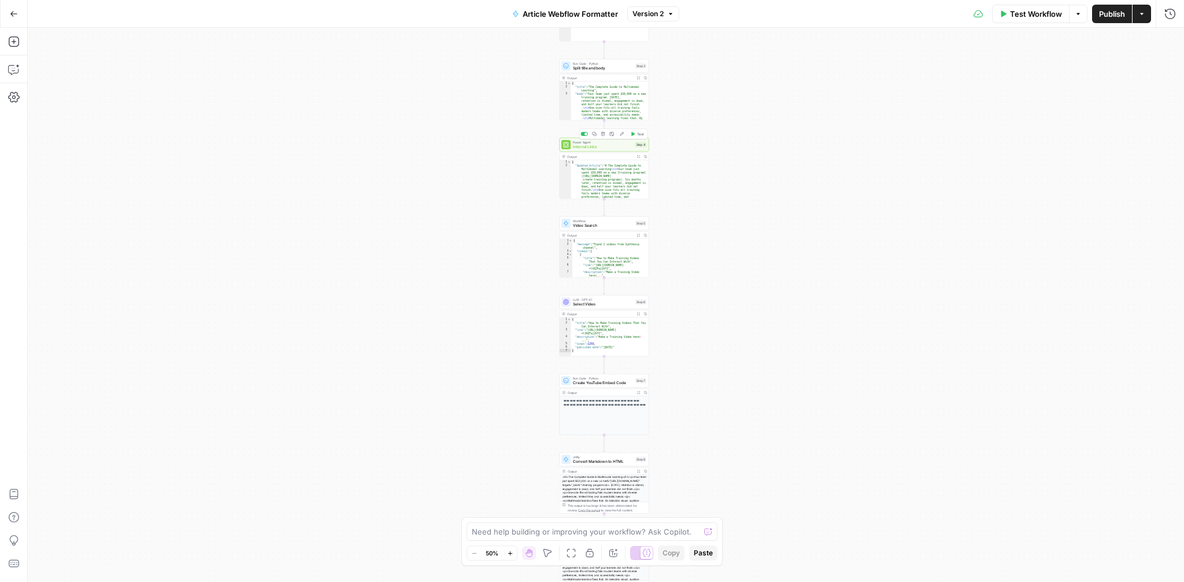
click at [612, 148] on span "Internal Links" at bounding box center [603, 147] width 60 height 6
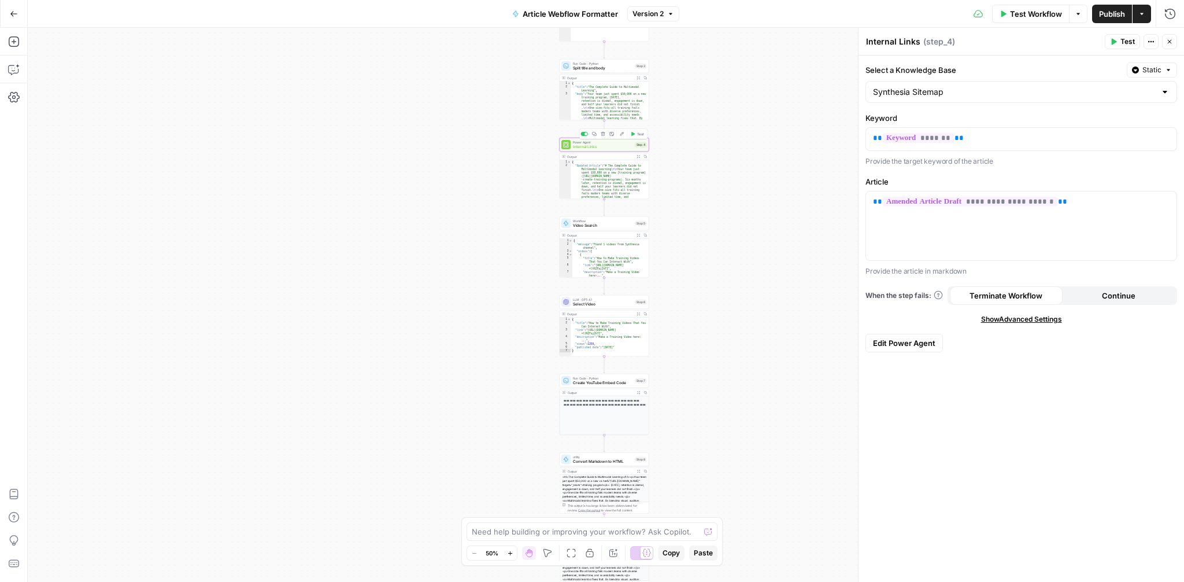
click at [623, 135] on icon "button" at bounding box center [622, 134] width 5 height 5
